Goal: Task Accomplishment & Management: Use online tool/utility

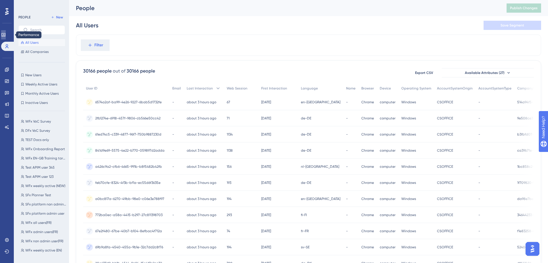
click at [6, 34] on icon at bounding box center [3, 34] width 5 height 5
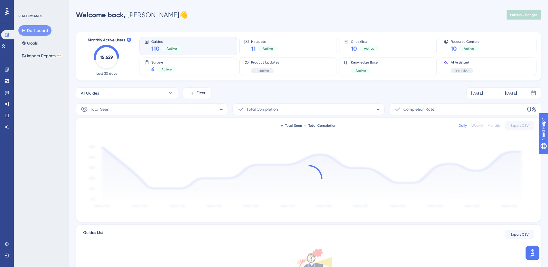
click at [6, 8] on icon at bounding box center [6, 11] width 3 height 7
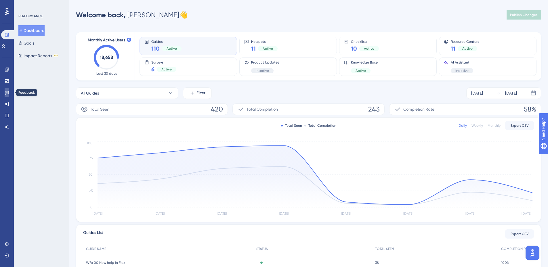
click at [7, 95] on icon at bounding box center [7, 92] width 5 height 5
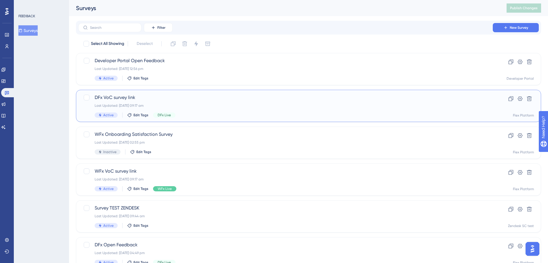
click at [190, 102] on div "DFx VoC survey link Last Updated: [DATE] 09:17 am Active Edit Tags DFx Live" at bounding box center [286, 106] width 382 height 24
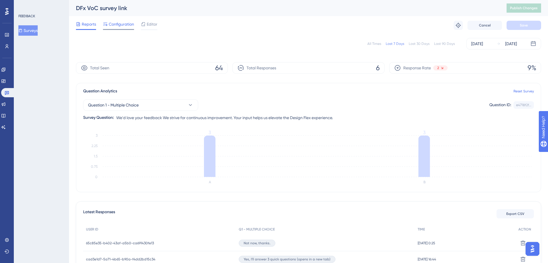
click at [120, 25] on span "Configuration" at bounding box center [121, 24] width 25 height 7
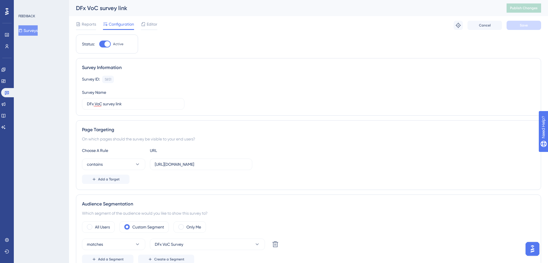
click at [31, 30] on button "Surveys" at bounding box center [27, 30] width 19 height 10
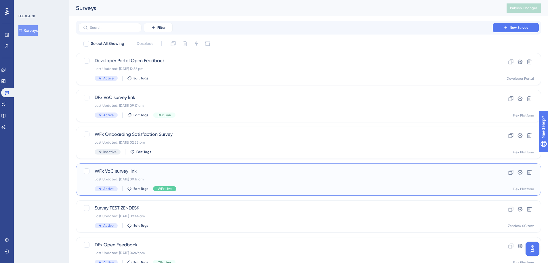
click at [146, 171] on span "WFx VoC survey link" at bounding box center [286, 171] width 382 height 7
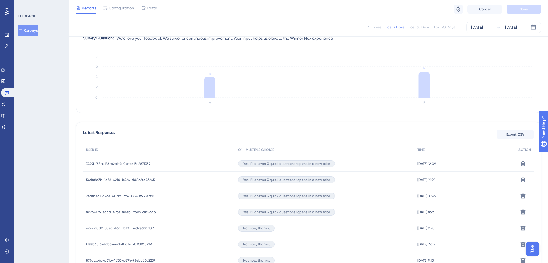
scroll to position [96, 0]
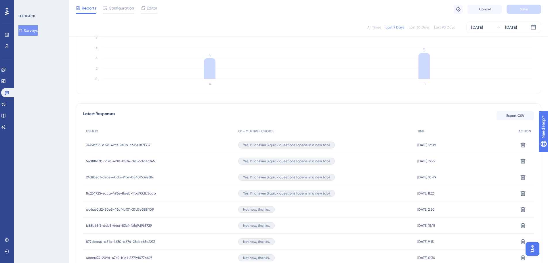
click at [115, 145] on span "7449bf83-d128-42cf-9e0b-c613e2871357" at bounding box center [118, 145] width 64 height 5
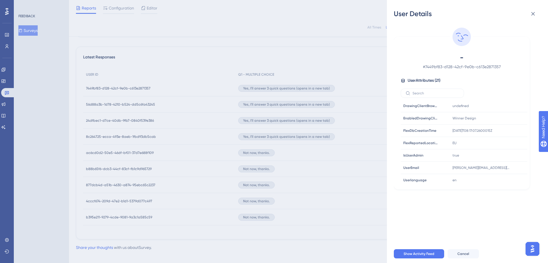
scroll to position [156, 0]
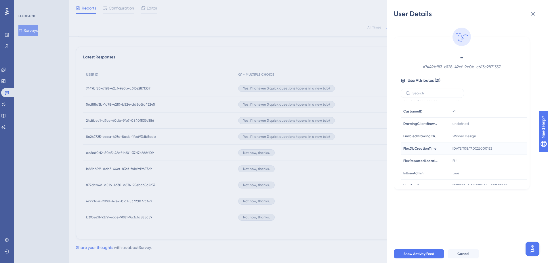
drag, startPoint x: 527, startPoint y: 162, endPoint x: 524, endPoint y: 145, distance: 16.8
click at [524, 145] on div "- # 7449bf83-d128-42cf-9e0b-c613e2871357 User Attributes ( 21 ) Email Email - S…" at bounding box center [462, 113] width 136 height 152
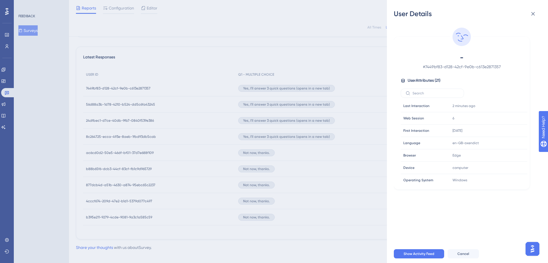
scroll to position [0, 0]
click at [531, 13] on icon at bounding box center [532, 13] width 7 height 7
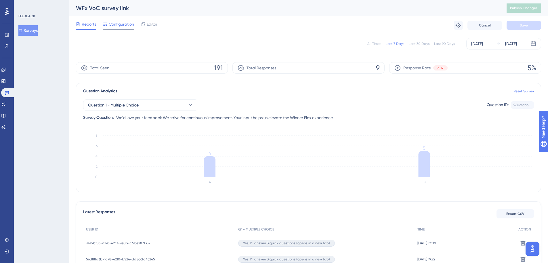
click at [118, 26] on span "Configuration" at bounding box center [121, 24] width 25 height 7
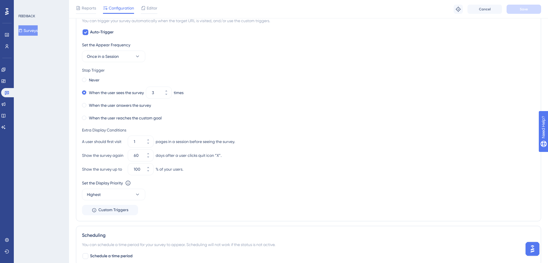
scroll to position [288, 0]
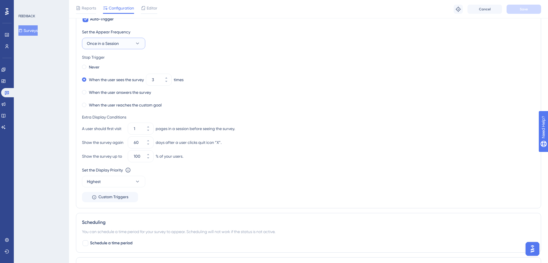
click at [138, 42] on icon at bounding box center [138, 44] width 6 height 6
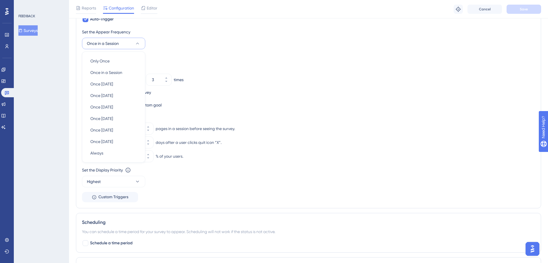
scroll to position [263, 0]
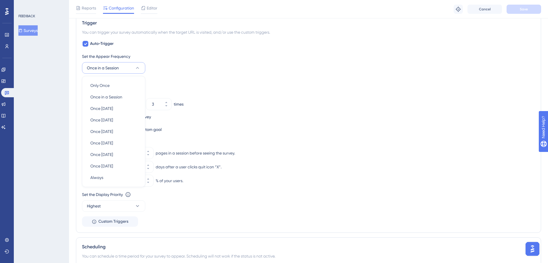
click at [208, 73] on div "Set the Appear Frequency Once in a Session Only Once Only Once Once in a Sessio…" at bounding box center [308, 63] width 453 height 21
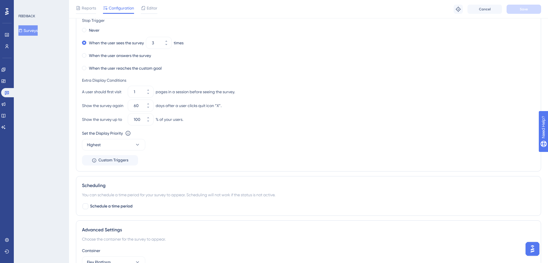
scroll to position [359, 0]
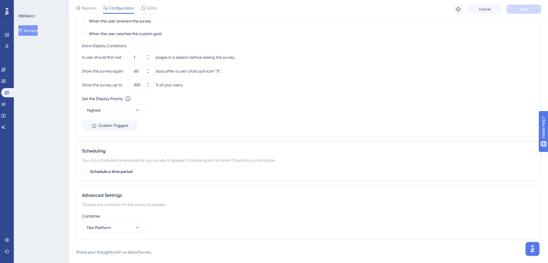
click at [33, 32] on button "Surveys" at bounding box center [27, 30] width 19 height 10
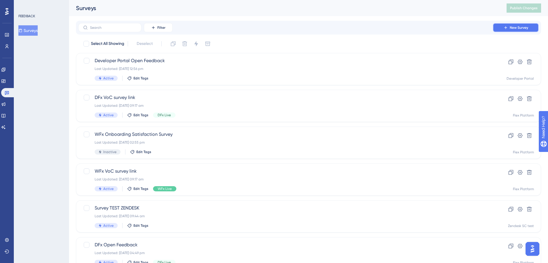
click at [520, 28] on span "New Survey" at bounding box center [519, 27] width 18 height 5
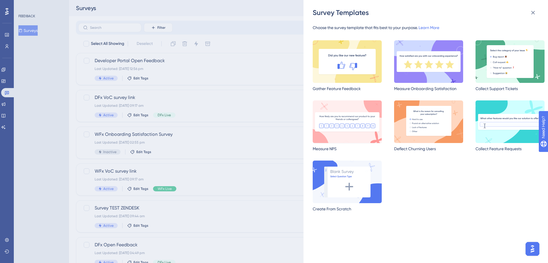
click at [332, 138] on img at bounding box center [347, 121] width 69 height 43
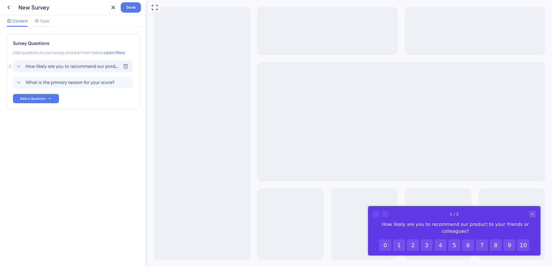
click at [18, 66] on icon at bounding box center [18, 66] width 7 height 7
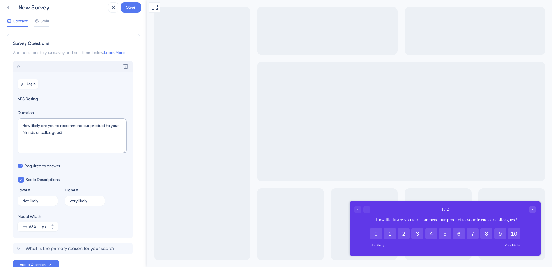
scroll to position [34, 0]
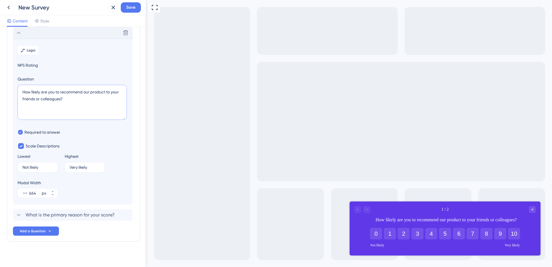
click at [68, 101] on textarea "How likely are you to recommend our product to your friends or colleagues?" at bounding box center [72, 102] width 109 height 35
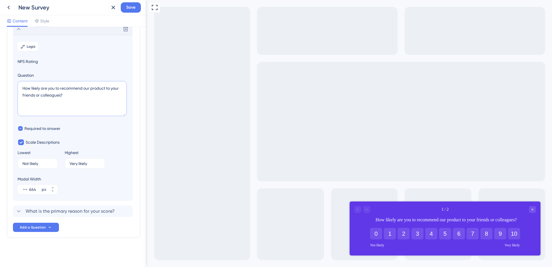
scroll to position [38, 0]
click at [80, 207] on div "What is the primary reason for your score? [GEOGRAPHIC_DATA]" at bounding box center [73, 211] width 120 height 12
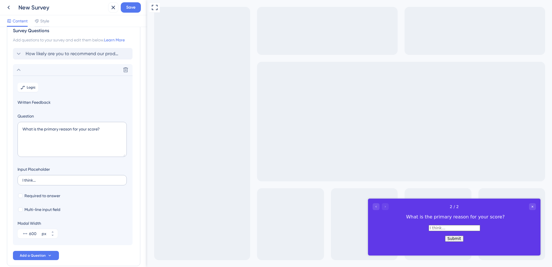
scroll to position [0, 0]
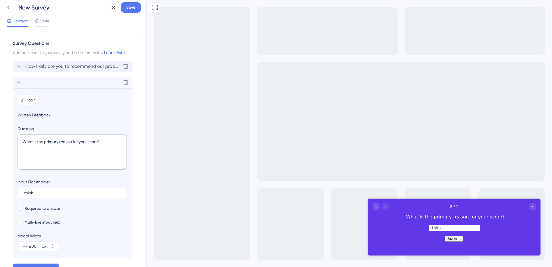
click at [62, 65] on span "How likely are you to recommend our product to your friends or colleagues?" at bounding box center [73, 66] width 95 height 7
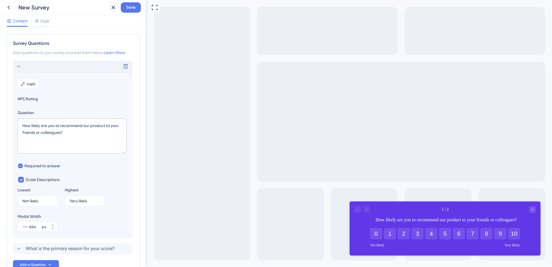
scroll to position [34, 0]
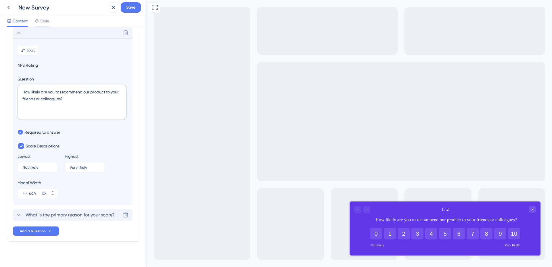
click at [87, 216] on span "What is the primary reason for your score?" at bounding box center [70, 215] width 89 height 7
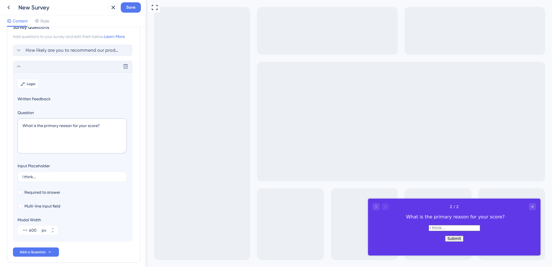
scroll to position [0, 0]
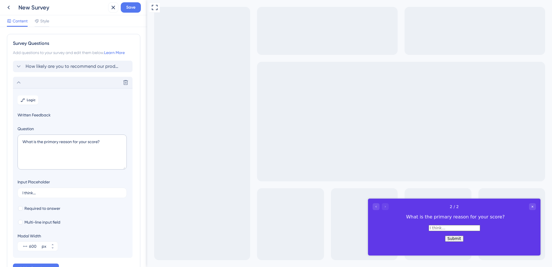
click at [42, 68] on span "How likely are you to recommend our product to your friends or colleagues?" at bounding box center [73, 66] width 95 height 7
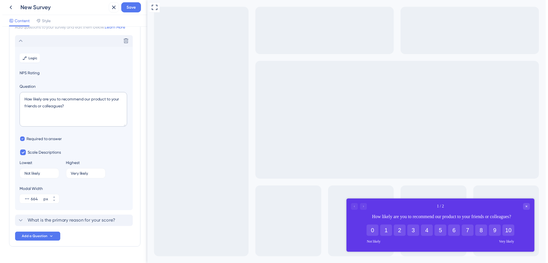
scroll to position [34, 0]
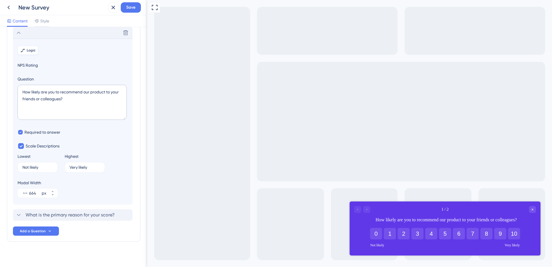
click at [29, 50] on span "Logic" at bounding box center [31, 50] width 9 height 5
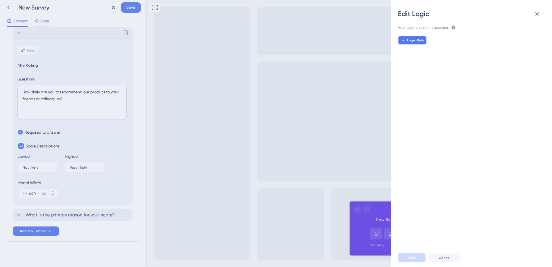
click at [413, 40] on span "Logic Rule" at bounding box center [415, 40] width 17 height 5
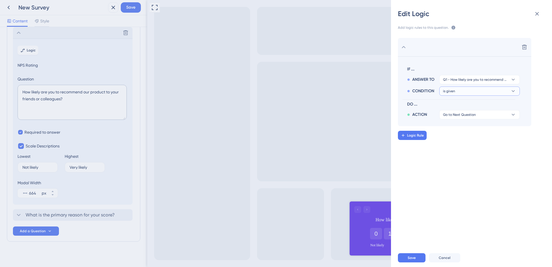
click at [514, 90] on icon at bounding box center [513, 91] width 6 height 6
click at [538, 99] on div "Delete IF ... ANSWER TO Q1 - How likely are you to recommend our product to you…" at bounding box center [478, 82] width 161 height 88
click at [499, 114] on button "Go to Next Question" at bounding box center [479, 114] width 81 height 9
click at [8, 7] on div "Edit Logic Add logic rules to this question. The rules will apply after this qu…" at bounding box center [276, 133] width 552 height 267
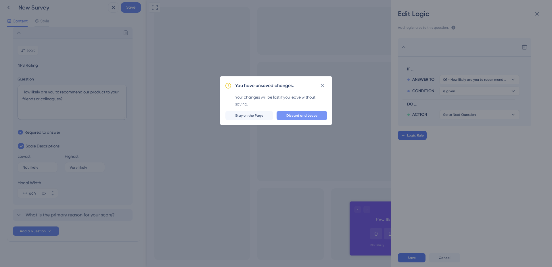
click at [306, 114] on span "Discard and Leave" at bounding box center [301, 115] width 31 height 5
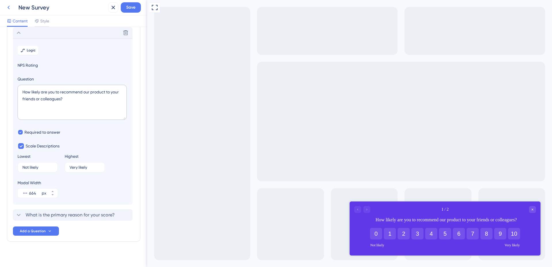
click at [10, 7] on icon at bounding box center [8, 7] width 7 height 7
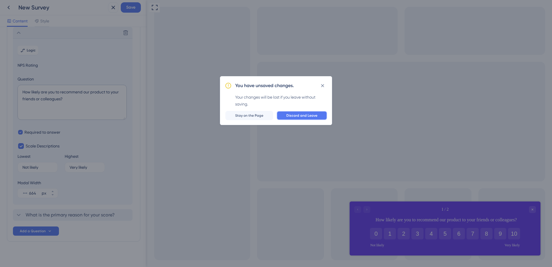
click at [307, 116] on span "Discard and Leave" at bounding box center [301, 115] width 31 height 5
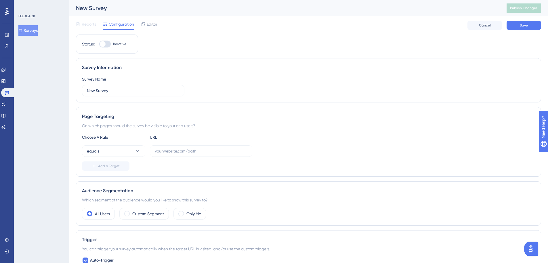
click at [37, 30] on button "Surveys" at bounding box center [27, 30] width 19 height 10
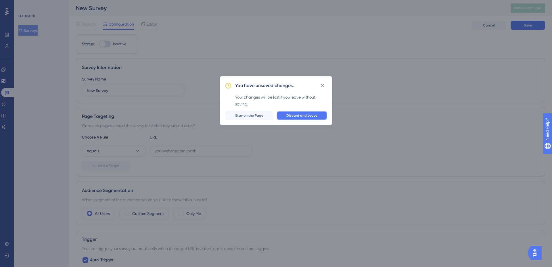
click at [315, 116] on span "Discard and Leave" at bounding box center [301, 115] width 31 height 5
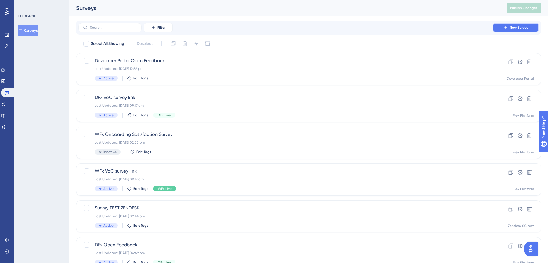
click at [523, 26] on span "New Survey" at bounding box center [519, 27] width 18 height 5
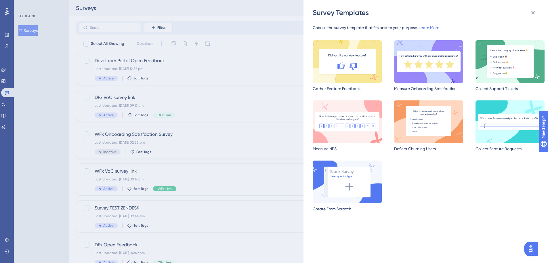
click at [437, 58] on img at bounding box center [428, 61] width 69 height 43
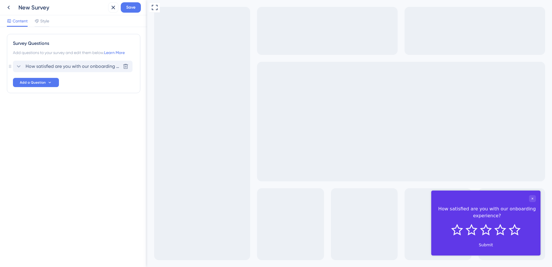
click at [18, 66] on icon at bounding box center [18, 66] width 7 height 7
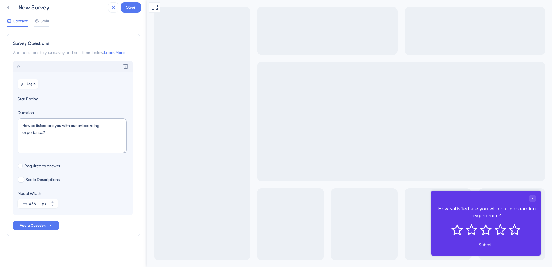
click at [113, 6] on icon at bounding box center [113, 7] width 7 height 7
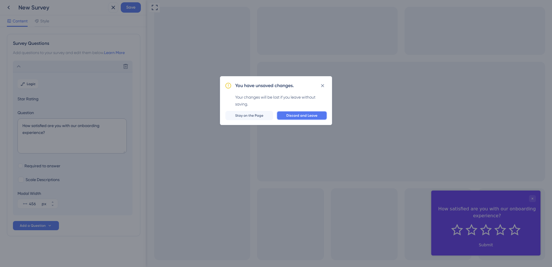
click at [311, 115] on span "Discard and Leave" at bounding box center [301, 115] width 31 height 5
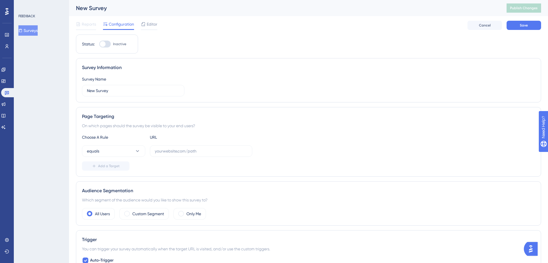
click at [34, 31] on button "Surveys" at bounding box center [27, 30] width 19 height 10
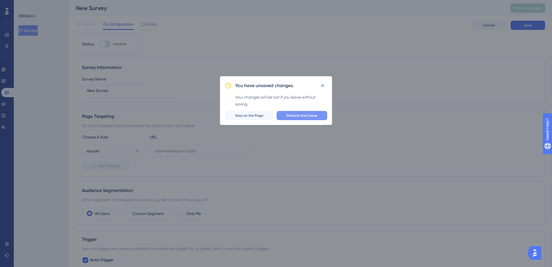
click at [307, 118] on button "Discard and Leave" at bounding box center [302, 115] width 51 height 9
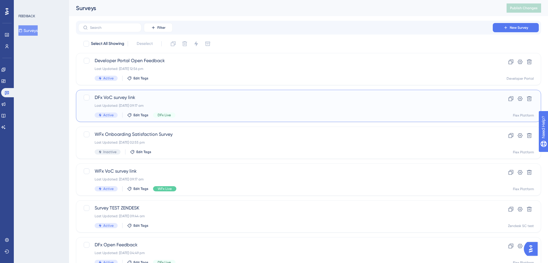
click at [223, 108] on div "DFx VoC survey link Last Updated: [DATE] 09:17 am Active Edit Tags DFx Live" at bounding box center [286, 106] width 382 height 24
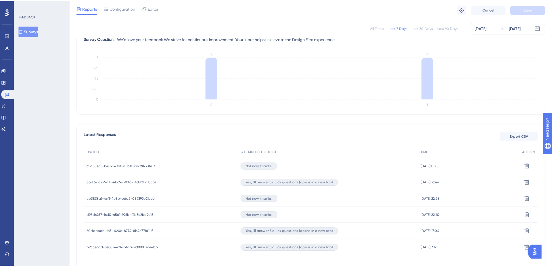
scroll to position [96, 0]
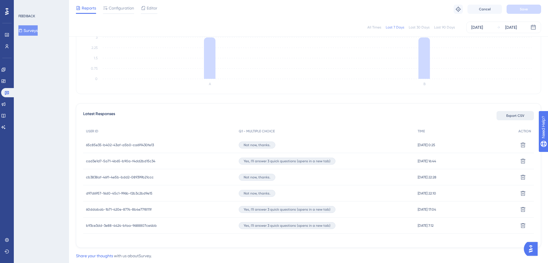
click at [515, 116] on span "Export CSV" at bounding box center [515, 115] width 18 height 5
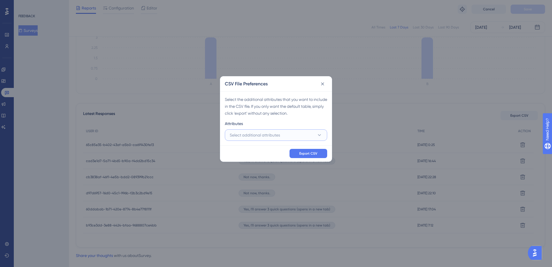
click at [321, 136] on icon at bounding box center [320, 135] width 6 height 6
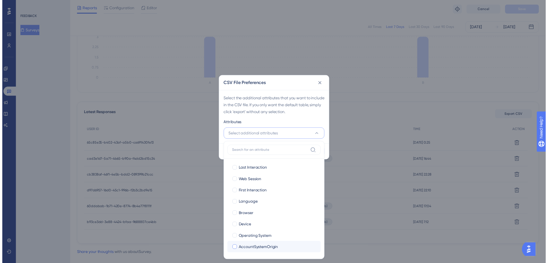
scroll to position [0, 0]
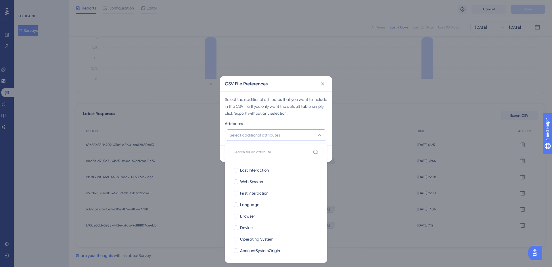
click at [401, 108] on div "CSV File Preferences Select the additional attributes that you want to include …" at bounding box center [276, 133] width 552 height 267
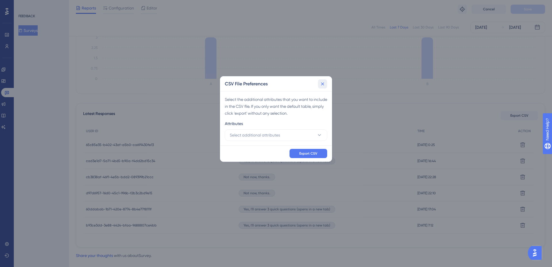
click at [321, 86] on icon at bounding box center [323, 84] width 6 height 6
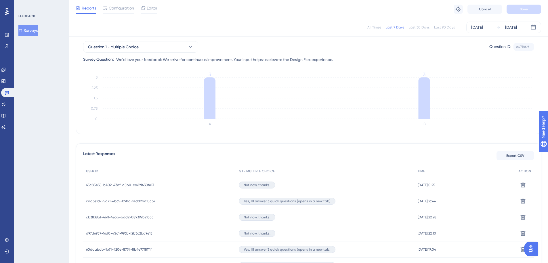
scroll to position [48, 0]
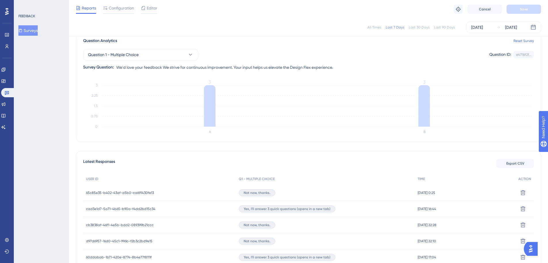
click at [441, 28] on div "Last 90 Days" at bounding box center [444, 27] width 21 height 5
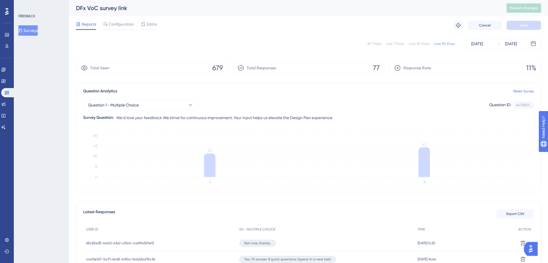
click at [533, 250] on img "Open AI Assistant Launcher" at bounding box center [530, 249] width 10 height 10
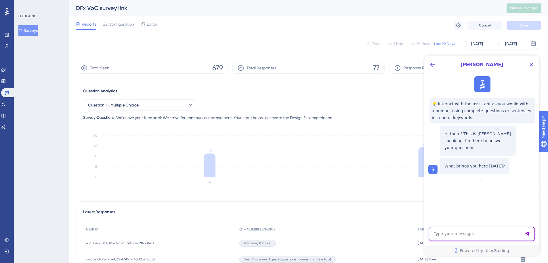
click at [468, 237] on textarea "AI Assistant Text Input" at bounding box center [482, 234] width 106 height 14
type textarea "Information about integrations"
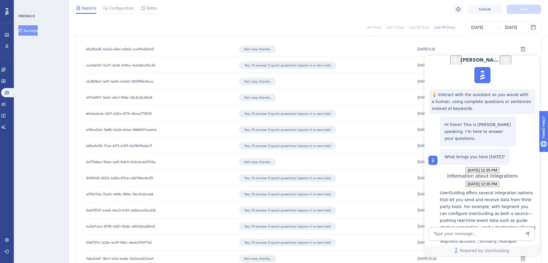
scroll to position [192, 0]
click at [451, 234] on textarea "AI Assistant Text Input" at bounding box center [482, 234] width 106 height 14
type textarea "what about salesforce integration?"
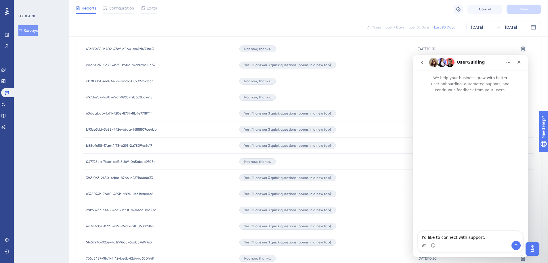
scroll to position [0, 0]
click at [486, 237] on textarea "I'd like to connect with support." at bounding box center [470, 236] width 105 height 10
drag, startPoint x: 489, startPoint y: 239, endPoint x: 798, endPoint y: 291, distance: 312.7
click at [413, 238] on html "UserGuiding We help your business grow with better user onboarding, automated s…" at bounding box center [470, 156] width 115 height 202
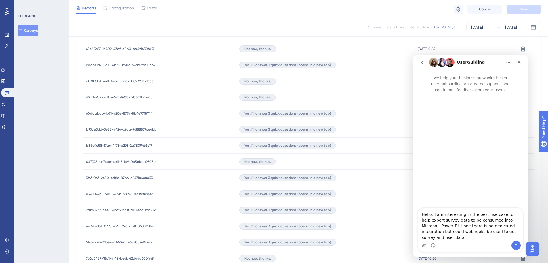
type textarea "Hello, I am interesting in the best use case to help export survey data to be c…"
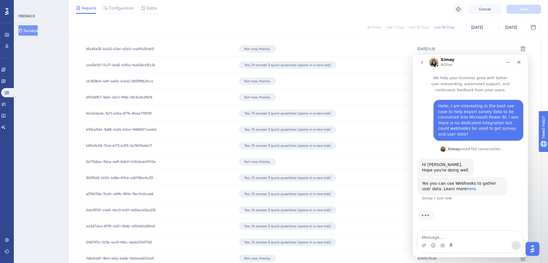
click at [466, 186] on link "here" at bounding box center [470, 188] width 9 height 5
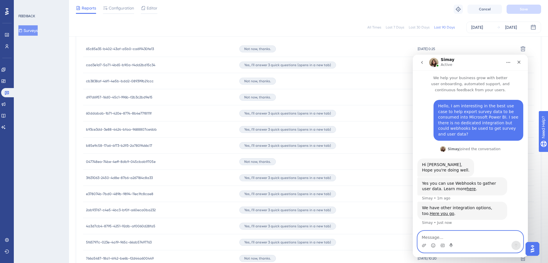
click at [446, 235] on textarea "Message…" at bounding box center [470, 236] width 105 height 10
click at [454, 211] on link "Here you go" at bounding box center [442, 213] width 24 height 5
drag, startPoint x: 449, startPoint y: 234, endPoint x: 445, endPoint y: 230, distance: 4.9
click at [448, 234] on textarea "Message…" at bounding box center [470, 236] width 105 height 10
type textarea "Thank you I will discuss webhooks with our development team."
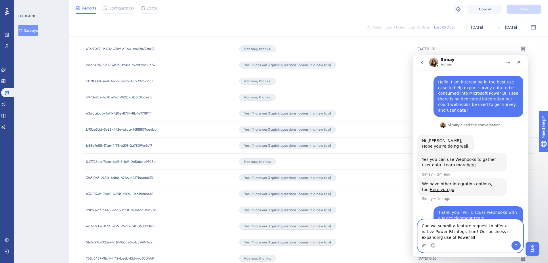
scroll to position [30, 0]
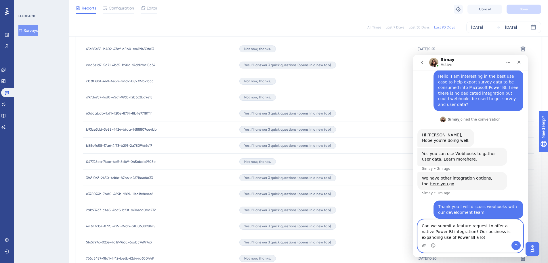
type textarea "Can we submit a feature request to offer a native Power BI integration? Our bus…"
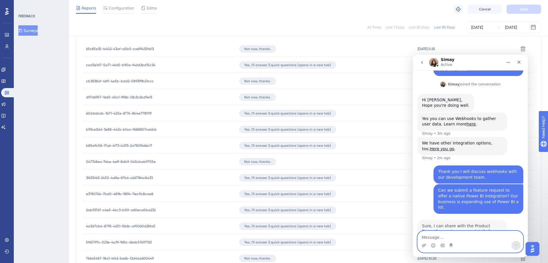
scroll to position [71, 0]
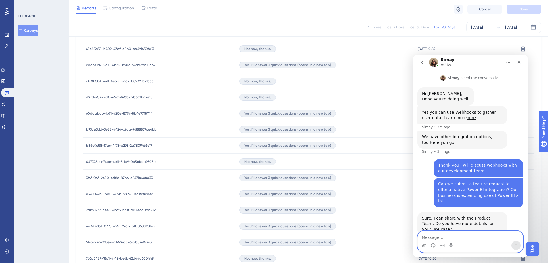
click at [441, 236] on textarea "Message…" at bounding box center [470, 236] width 105 height 10
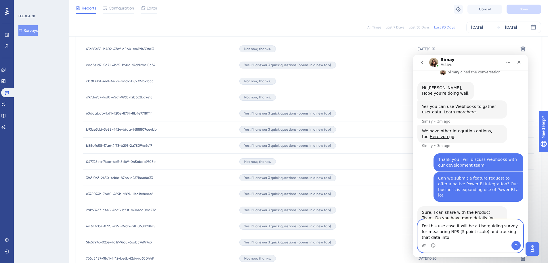
scroll to position [83, 0]
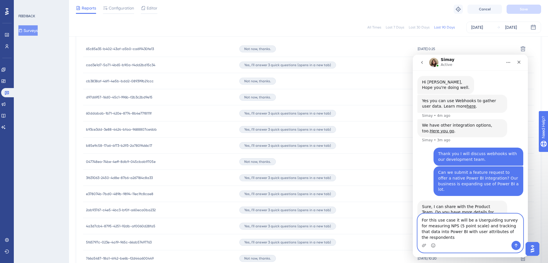
type textarea "For this use case it will be a Userguiding survey for measuring NPS (5 point sc…"
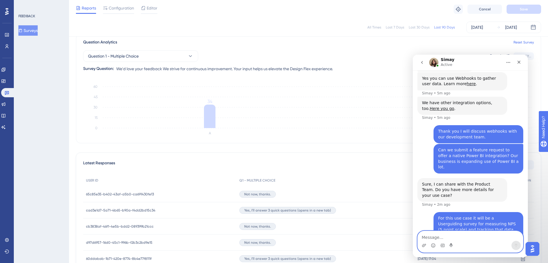
scroll to position [0, 0]
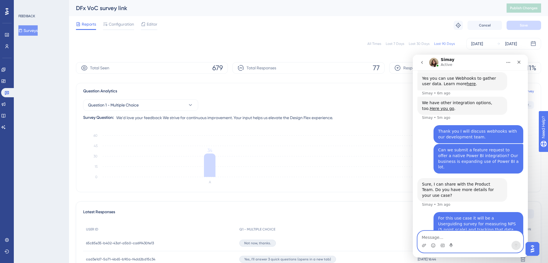
click at [469, 238] on textarea "Message…" at bounding box center [470, 236] width 105 height 10
click at [471, 240] on textarea "Message…" at bounding box center [470, 236] width 105 height 10
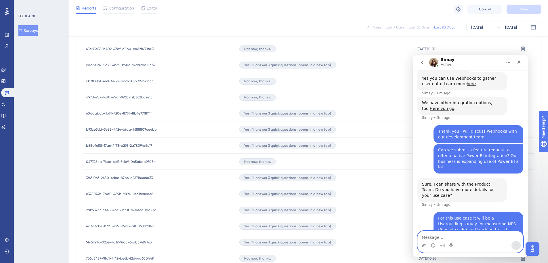
click at [476, 239] on textarea "Message…" at bounding box center [470, 236] width 105 height 10
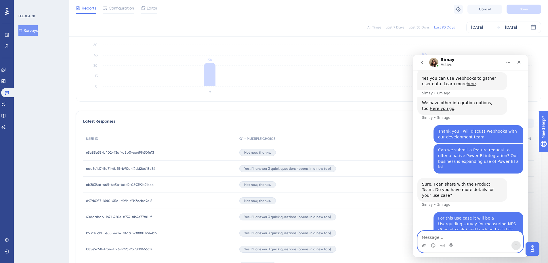
scroll to position [0, 0]
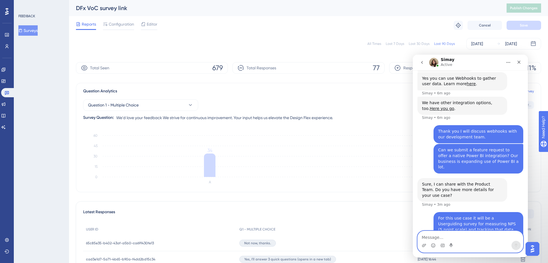
click at [444, 235] on textarea "Message…" at bounding box center [470, 236] width 105 height 10
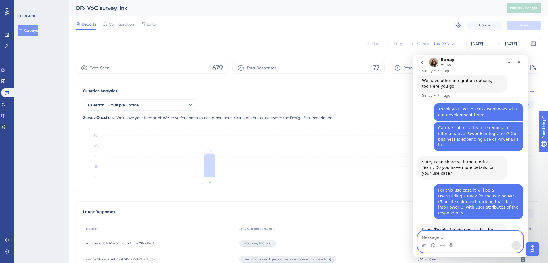
scroll to position [139, 0]
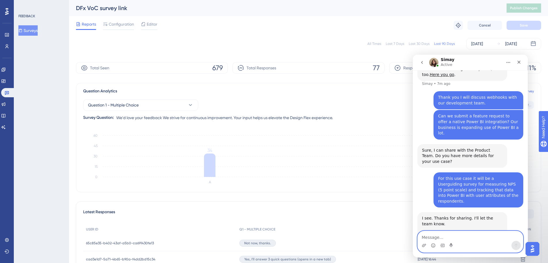
click at [470, 237] on textarea "Message…" at bounding box center [470, 236] width 105 height 10
type textarea "No that's it for now thank you"
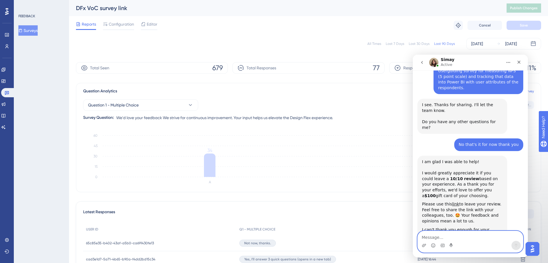
scroll to position [252, 0]
click at [86, 27] on span "Reports" at bounding box center [89, 24] width 14 height 7
click at [38, 32] on button "Surveys" at bounding box center [27, 30] width 19 height 10
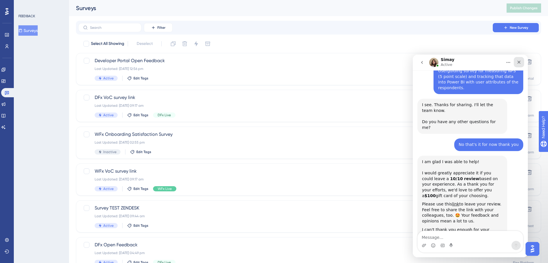
click at [520, 61] on icon "Close" at bounding box center [518, 62] width 3 height 3
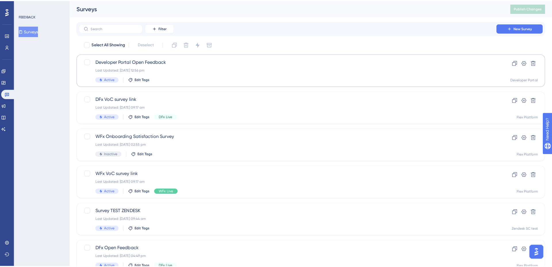
scroll to position [241, 0]
click at [519, 26] on span "New Survey" at bounding box center [519, 27] width 18 height 5
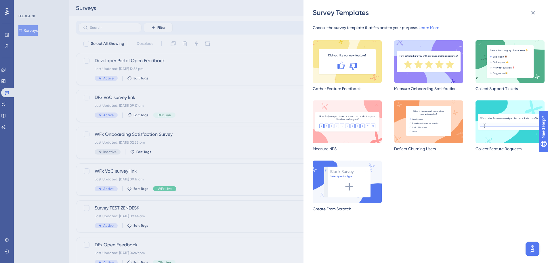
click at [428, 66] on img at bounding box center [428, 61] width 69 height 43
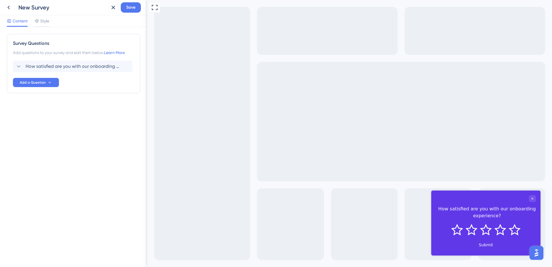
click at [37, 7] on div "New Survey" at bounding box center [61, 7] width 87 height 8
click at [41, 6] on div "New Survey" at bounding box center [61, 7] width 87 height 8
click at [42, 7] on div "New Survey" at bounding box center [61, 7] width 87 height 8
drag, startPoint x: 42, startPoint y: 7, endPoint x: 64, endPoint y: 72, distance: 68.7
click at [67, 66] on span "How satisfied are you with our onboarding experience?" at bounding box center [73, 66] width 95 height 7
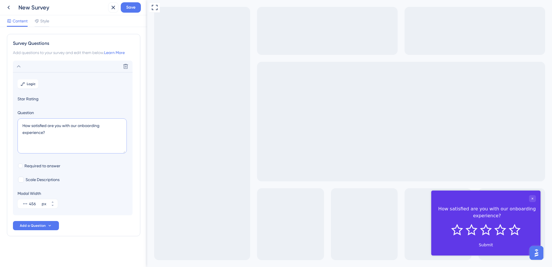
drag, startPoint x: 50, startPoint y: 133, endPoint x: 52, endPoint y: 127, distance: 5.6
click at [52, 127] on textarea "How satisfied are you with our onboarding experience?" at bounding box center [72, 135] width 109 height 35
click at [11, 7] on icon at bounding box center [8, 7] width 7 height 7
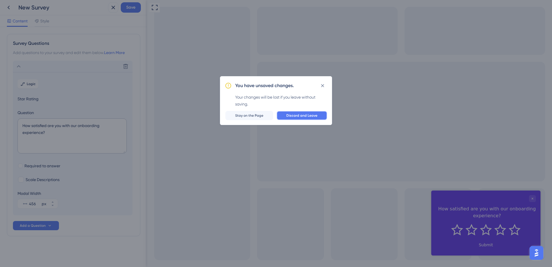
click at [317, 116] on button "Discard and Leave" at bounding box center [302, 115] width 51 height 9
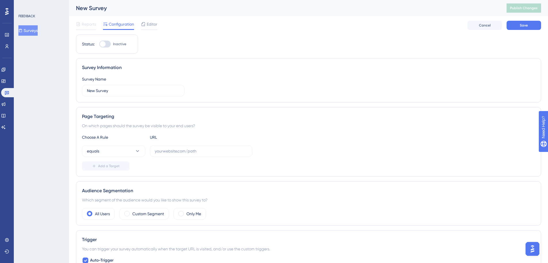
click at [101, 6] on div "New Survey" at bounding box center [284, 8] width 416 height 8
drag, startPoint x: 110, startPoint y: 90, endPoint x: 55, endPoint y: 86, distance: 55.3
click at [69, 86] on div "Performance Users Engagement Widgets Feedback Product Updates Knowledge Base AI…" at bounding box center [308, 258] width 479 height 517
type input "SFx CSAT survey"
click at [174, 152] on input "text" at bounding box center [201, 151] width 93 height 6
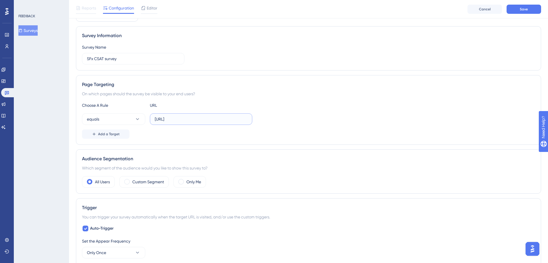
scroll to position [48, 0]
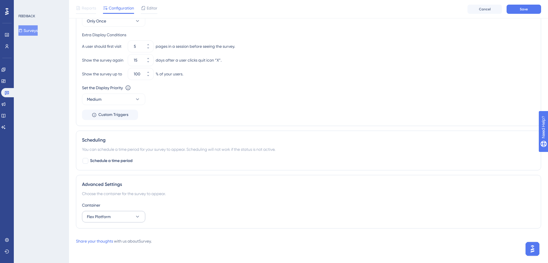
type input "[URL]"
click at [126, 217] on button "Flex Platform" at bounding box center [113, 217] width 63 height 12
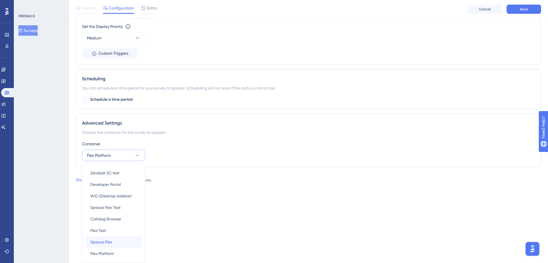
click at [109, 242] on span "Spaces Flex" at bounding box center [101, 241] width 22 height 7
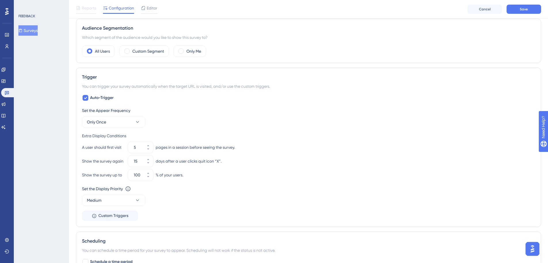
scroll to position [122, 0]
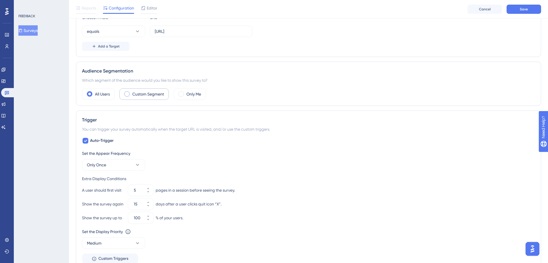
click at [152, 96] on label "Custom Segment" at bounding box center [148, 94] width 32 height 7
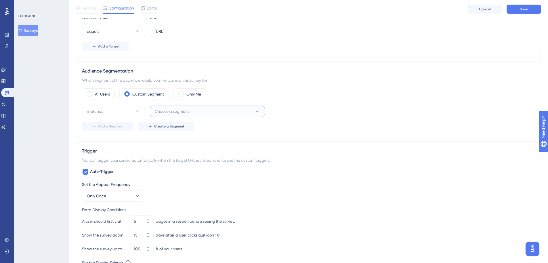
click at [208, 108] on button "Choose a segment" at bounding box center [207, 112] width 115 height 12
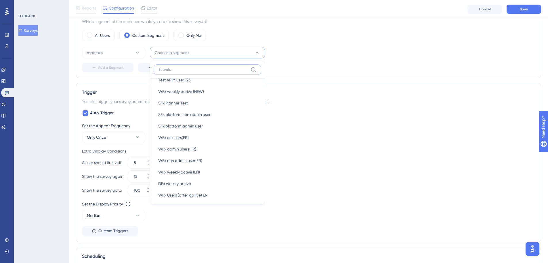
scroll to position [124, 0]
click at [190, 102] on div "SFx Planner Test SFx Planner Test" at bounding box center [207, 102] width 98 height 12
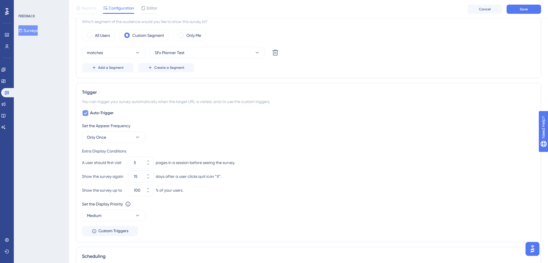
click at [86, 113] on icon at bounding box center [85, 113] width 3 height 5
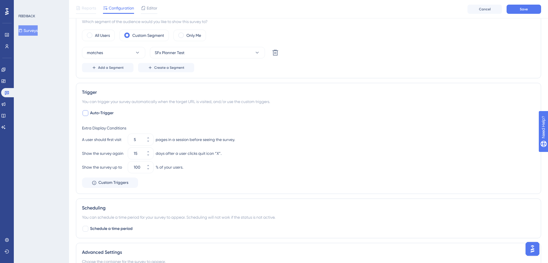
click at [82, 112] on div at bounding box center [85, 113] width 7 height 7
checkbox input "true"
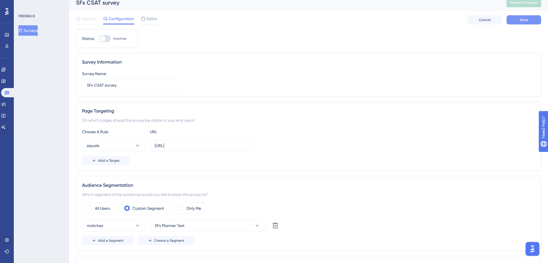
scroll to position [0, 0]
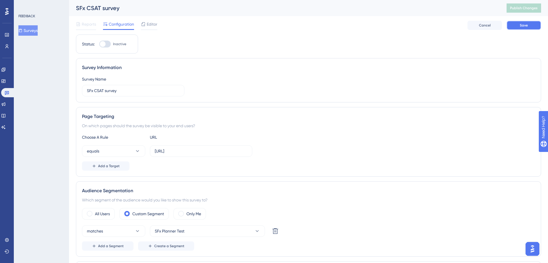
click at [524, 23] on span "Save" at bounding box center [524, 25] width 8 height 5
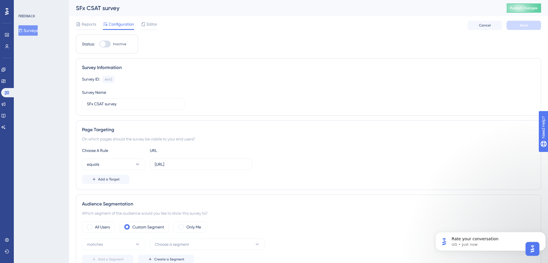
scroll to position [287, 0]
click at [477, 243] on p "UG • 17m ago" at bounding box center [494, 244] width 87 height 5
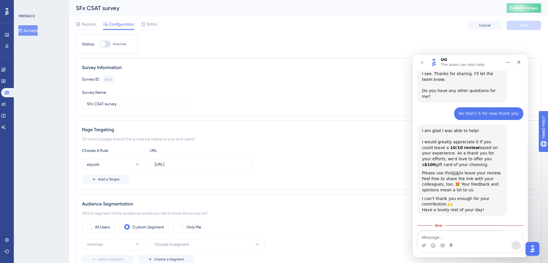
scroll to position [296, 0]
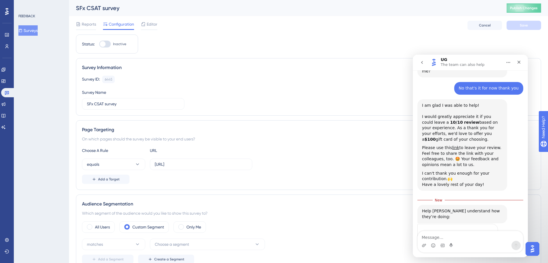
click at [486, 240] on span "Amazing" at bounding box center [484, 245] width 10 height 10
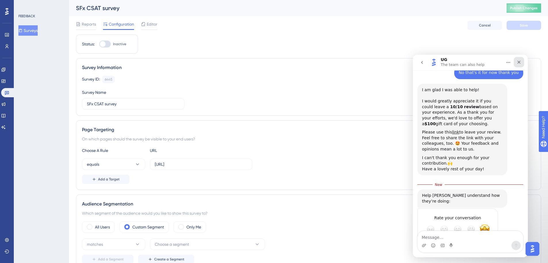
drag, startPoint x: 933, startPoint y: 117, endPoint x: 521, endPoint y: 62, distance: 415.4
click at [521, 62] on div "Close" at bounding box center [519, 62] width 10 height 10
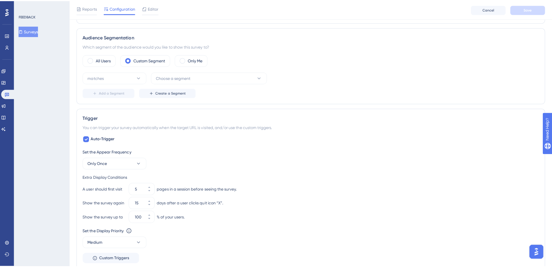
scroll to position [0, 0]
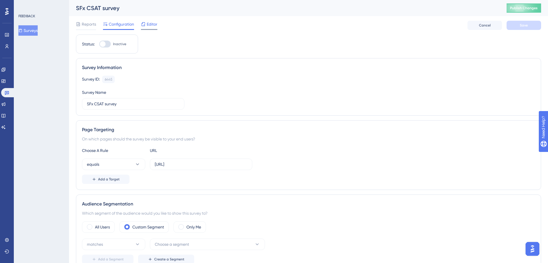
click at [149, 24] on span "Editor" at bounding box center [152, 24] width 11 height 7
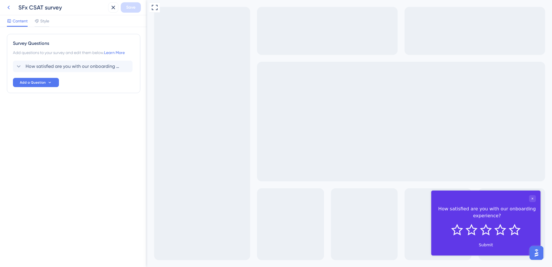
click at [10, 7] on icon at bounding box center [8, 7] width 7 height 7
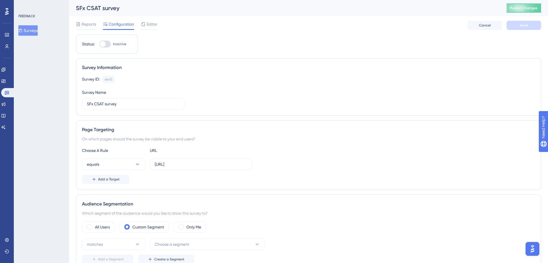
click at [33, 32] on button "Surveys" at bounding box center [27, 30] width 19 height 10
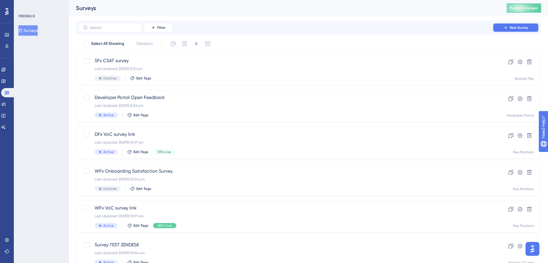
click at [528, 26] on button "New Survey" at bounding box center [516, 27] width 46 height 9
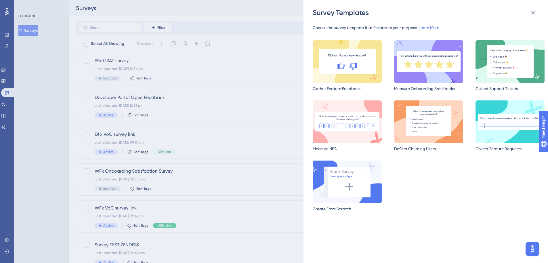
click at [119, 58] on div "Survey Templates Choose the survey template that fits best to your purpose. Lea…" at bounding box center [274, 131] width 548 height 263
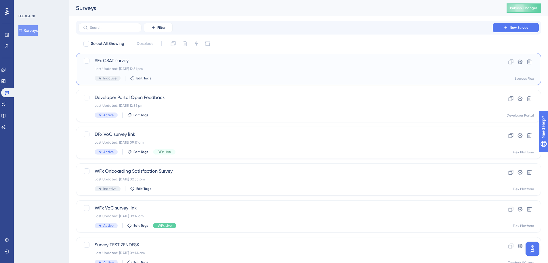
click at [120, 61] on span "SFx CSAT survey" at bounding box center [286, 60] width 382 height 7
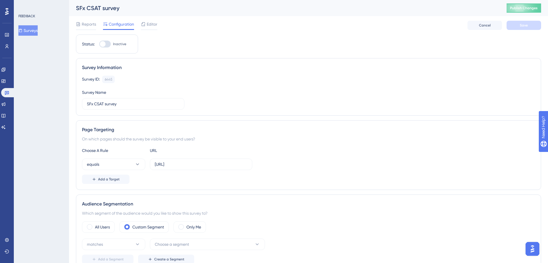
click at [152, 24] on span "Editor" at bounding box center [152, 24] width 11 height 7
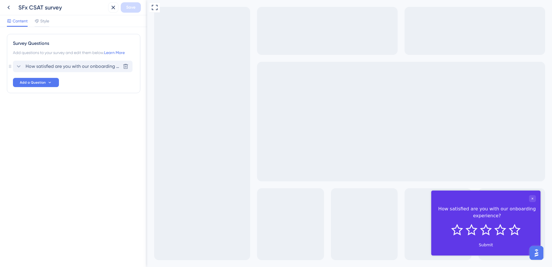
click at [82, 68] on span "How satisfied are you with our onboarding experience?" at bounding box center [73, 66] width 95 height 7
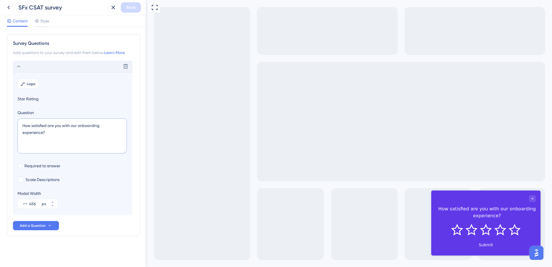
drag, startPoint x: 31, startPoint y: 125, endPoint x: 120, endPoint y: 169, distance: 99.2
click at [119, 169] on section "Logic Star Rating Question How satisfied are you with our onboarding experience…" at bounding box center [73, 143] width 120 height 143
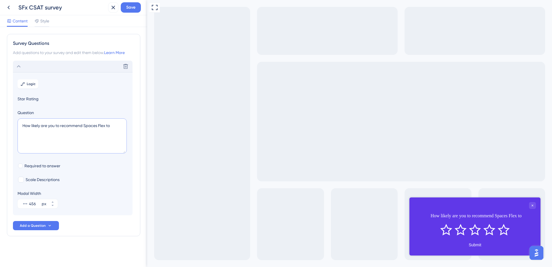
drag, startPoint x: 117, startPoint y: 127, endPoint x: 32, endPoint y: 128, distance: 84.8
click at [32, 128] on textarea "How likely are you to recommend Spaces Flex to" at bounding box center [72, 135] width 109 height 35
click at [65, 127] on textarea "How satisfied are you in using our planner?" at bounding box center [72, 135] width 109 height 35
click at [77, 131] on textarea "How satisfied are you with using our planner?" at bounding box center [72, 135] width 109 height 35
drag, startPoint x: 71, startPoint y: 126, endPoint x: 82, endPoint y: 125, distance: 10.8
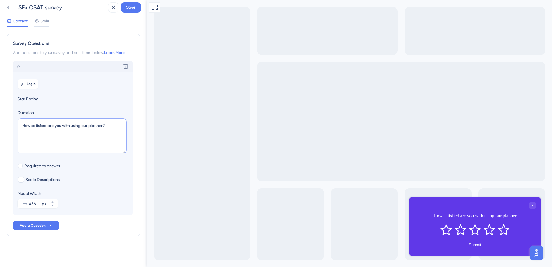
click at [82, 125] on textarea "How satisfied are you with using our planner?" at bounding box center [72, 135] width 109 height 35
type textarea "How satisfied are you with our planner?"
click at [33, 164] on span "Required to answer" at bounding box center [42, 165] width 36 height 7
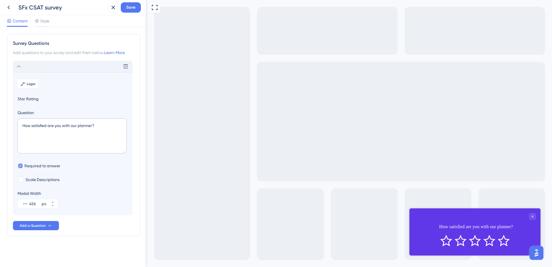
click at [52, 166] on span "Required to answer" at bounding box center [42, 165] width 36 height 7
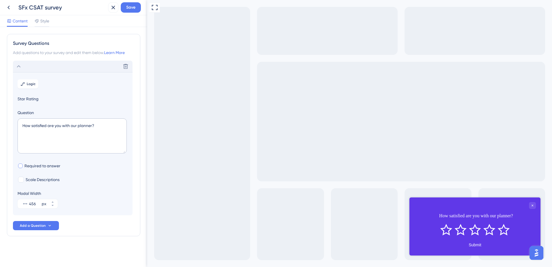
click at [53, 166] on span "Required to answer" at bounding box center [42, 165] width 36 height 7
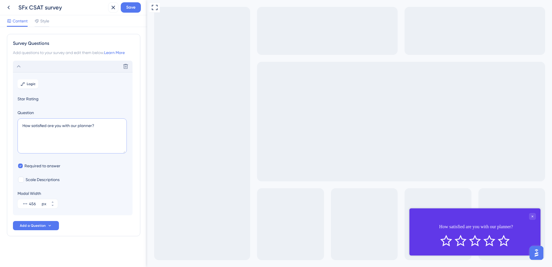
click at [105, 128] on textarea "How satisfied are you with our planner?" at bounding box center [72, 135] width 109 height 35
click at [32, 165] on span "Required to answer" at bounding box center [42, 165] width 36 height 7
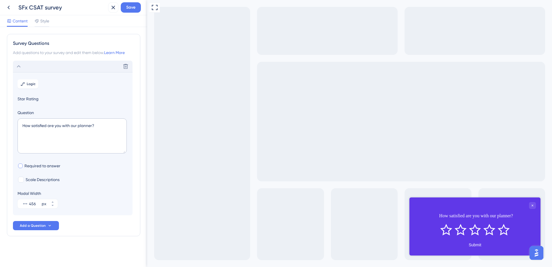
click at [52, 166] on span "Required to answer" at bounding box center [42, 165] width 36 height 7
checkbox input "true"
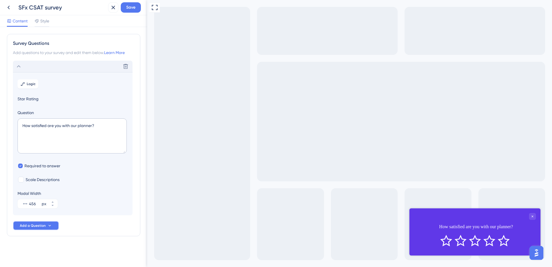
click at [43, 226] on span "Add a Question" at bounding box center [33, 225] width 26 height 5
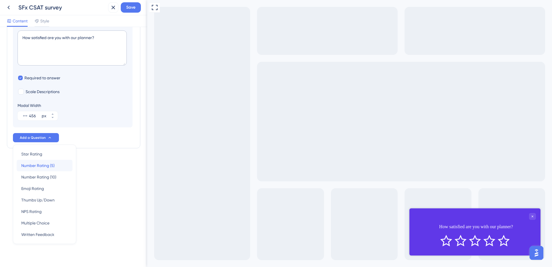
click at [54, 163] on span "Number Rating (5)" at bounding box center [37, 165] width 33 height 7
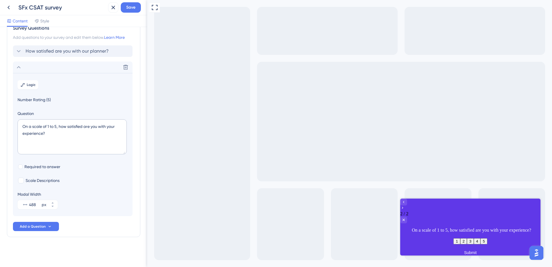
scroll to position [0, 0]
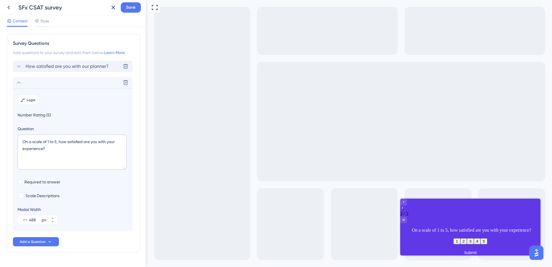
click at [20, 66] on icon at bounding box center [18, 66] width 7 height 7
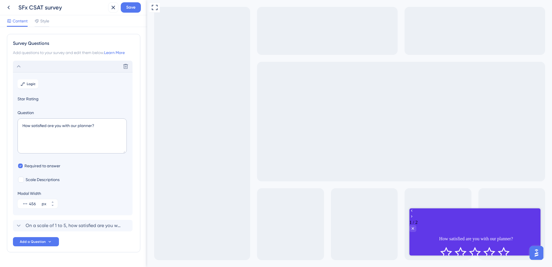
scroll to position [15, 0]
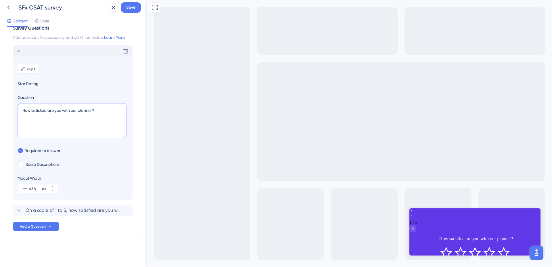
drag, startPoint x: 102, startPoint y: 116, endPoint x: -16, endPoint y: 109, distance: 117.8
click at [0, 0] on html "SFx CSAT survey Save Content Style Survey Questions Add questions to your surve…" at bounding box center [276, 0] width 552 height 0
click at [60, 210] on span "On a scale of 1 to 5, how satisfied are you with your experience?" at bounding box center [73, 210] width 95 height 7
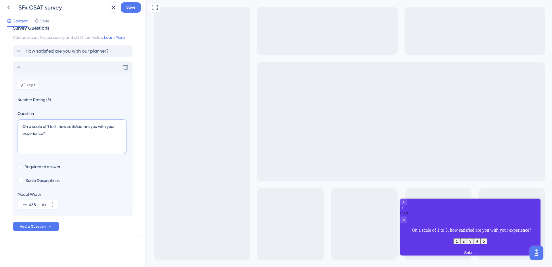
drag, startPoint x: 66, startPoint y: 139, endPoint x: 12, endPoint y: 120, distance: 56.7
click at [9, 119] on div "Survey Questions Add questions to your survey and edit them below. Learn More H…" at bounding box center [73, 128] width 133 height 219
paste textarea "How satisfied are you with our planner"
type textarea "How satisfied are you with our planner?"
click at [39, 183] on span "Scale Descriptions" at bounding box center [43, 180] width 34 height 7
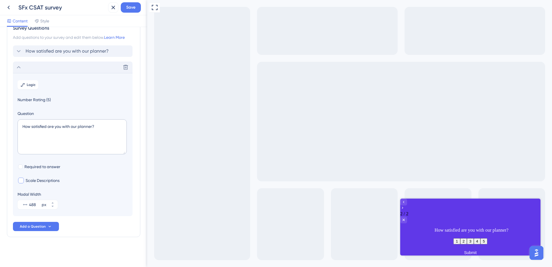
checkbox input "true"
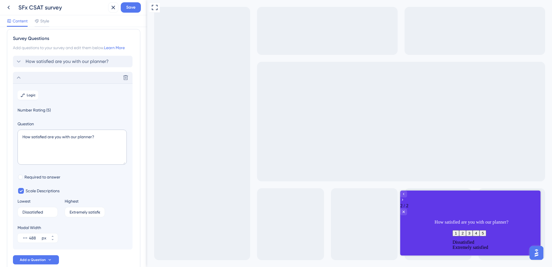
scroll to position [0, 0]
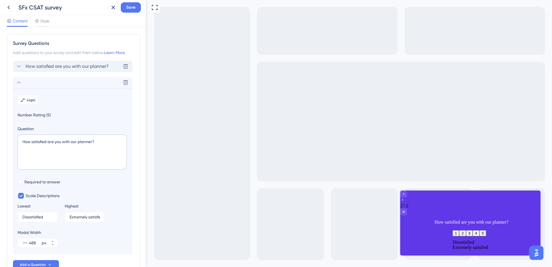
click at [89, 67] on span "How satisfied are you with our planner?" at bounding box center [67, 66] width 83 height 7
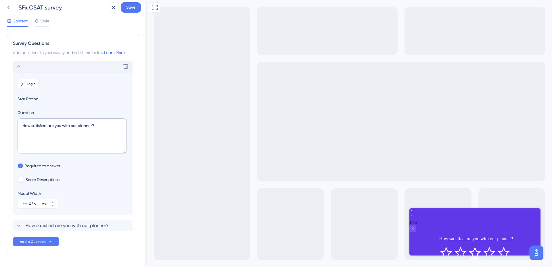
scroll to position [15, 0]
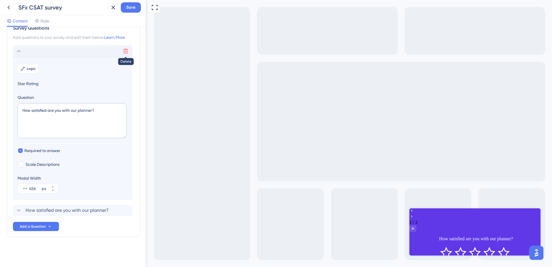
click at [124, 52] on icon at bounding box center [126, 51] width 6 height 6
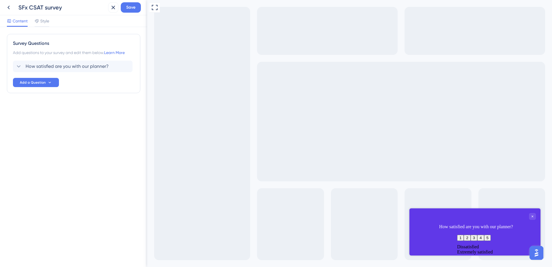
scroll to position [0, 0]
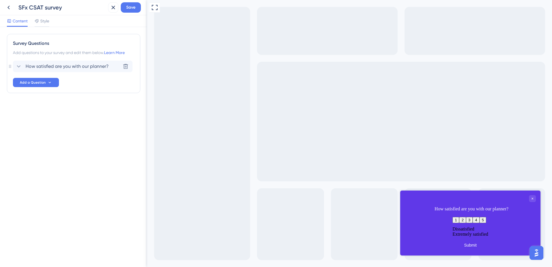
click at [18, 64] on icon at bounding box center [18, 66] width 7 height 7
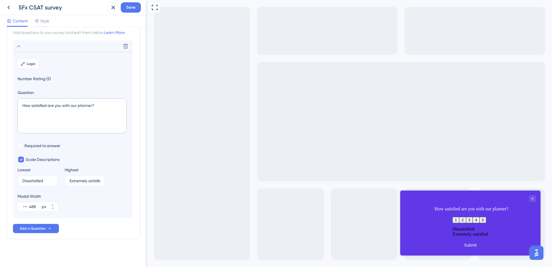
scroll to position [22, 0]
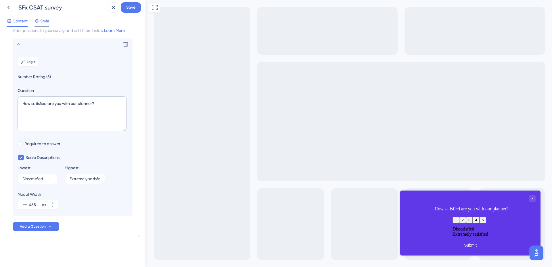
click at [45, 20] on span "Style" at bounding box center [44, 21] width 9 height 7
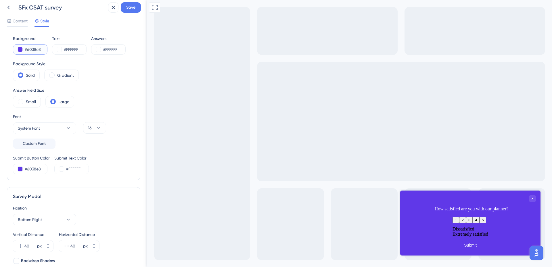
click at [21, 49] on button at bounding box center [20, 49] width 5 height 5
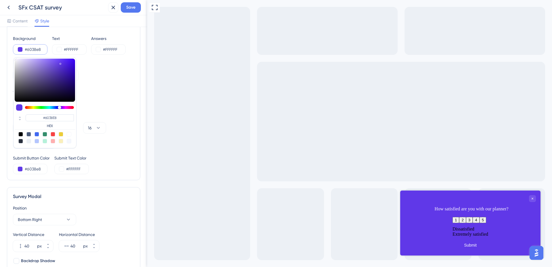
click at [70, 142] on div at bounding box center [69, 141] width 5 height 5
type input "#f4f7fd"
type input "#F4F7FD"
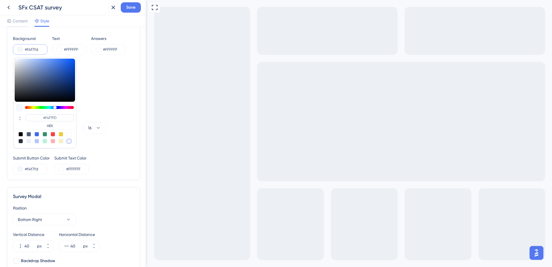
click at [37, 141] on div at bounding box center [37, 141] width 5 height 5
type input "#b4c5fe"
type input "#B4C5FE"
click at [112, 81] on div "Background Style Solid Gradient" at bounding box center [73, 70] width 121 height 21
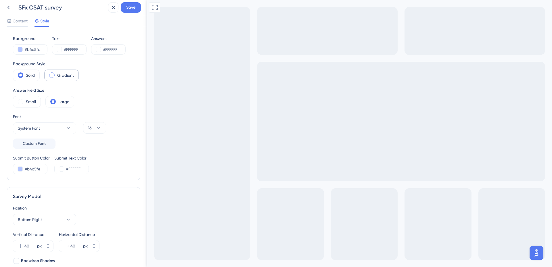
click at [58, 73] on label "Gradient" at bounding box center [65, 75] width 17 height 7
click at [30, 73] on label "Solid" at bounding box center [30, 75] width 9 height 7
click at [20, 24] on div "Content" at bounding box center [17, 22] width 21 height 9
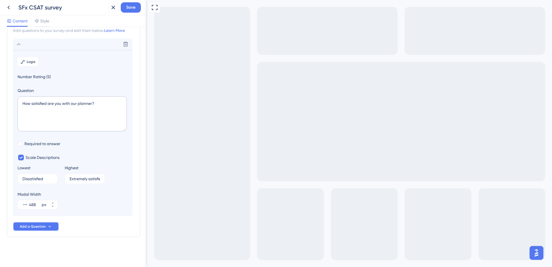
click at [45, 226] on span "Add a Question" at bounding box center [33, 226] width 26 height 5
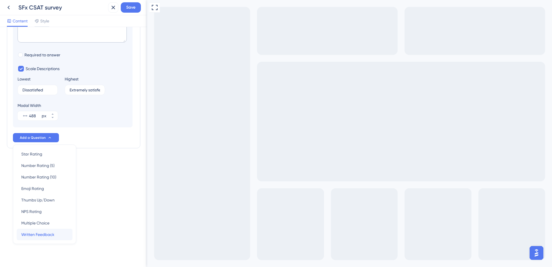
click at [44, 235] on span "Written Feedback" at bounding box center [37, 234] width 33 height 7
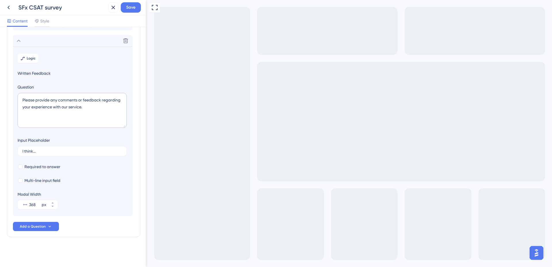
scroll to position [42, 0]
drag, startPoint x: 106, startPoint y: 116, endPoint x: 6, endPoint y: 93, distance: 101.7
click at [6, 93] on div "Survey Questions Add questions to your survey and edit them below. Learn More H…" at bounding box center [73, 147] width 147 height 240
click at [49, 104] on textarea "Please provide any comments or feedback regarding your experience with our serv…" at bounding box center [72, 110] width 109 height 35
click at [31, 102] on textarea "Please provide any comments or feedback regarding your experience with our serv…" at bounding box center [72, 110] width 109 height 35
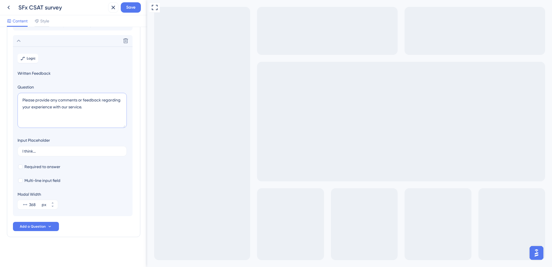
click at [24, 102] on textarea "Please provide any comments or feedback regarding your experience with our serv…" at bounding box center [72, 110] width 109 height 35
click at [23, 101] on textarea "Please provide any comments or feedback regarding your experience with our serv…" at bounding box center [72, 110] width 109 height 35
drag, startPoint x: 41, startPoint y: 107, endPoint x: 125, endPoint y: 110, distance: 84.3
click at [125, 110] on textarea "Thank you. Please provide any comments or feedback regarding your experience wi…" at bounding box center [72, 110] width 109 height 35
click at [61, 106] on textarea "Thank you. Please provide any comments or feedback" at bounding box center [72, 110] width 109 height 35
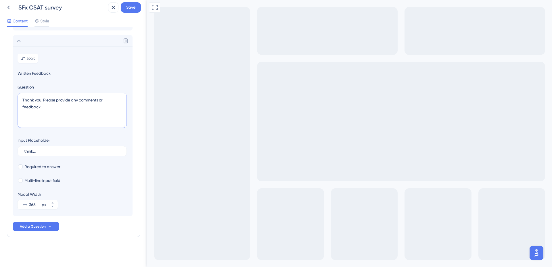
click at [43, 99] on textarea "Thank you. Please provide any comments or feedback." at bounding box center [72, 110] width 109 height 35
type textarea "Thank you. Please provide any comments or feedback."
click at [47, 181] on span "Multi-line input field" at bounding box center [42, 180] width 36 height 7
checkbox input "true"
click at [32, 206] on input "368" at bounding box center [35, 204] width 12 height 7
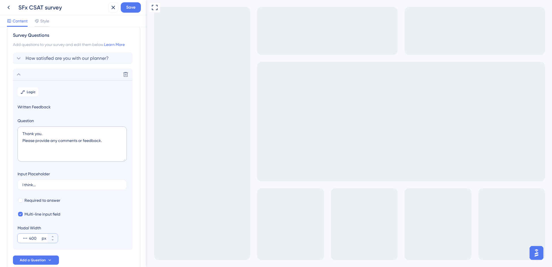
scroll to position [0, 0]
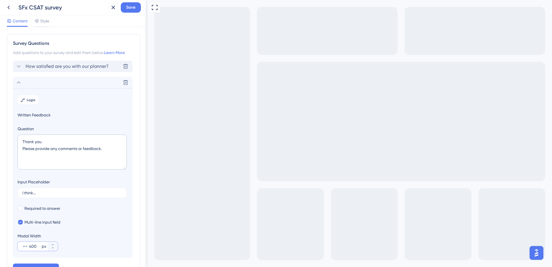
type input "400"
click at [24, 63] on div "How satisfied are you with our planner?" at bounding box center [61, 66] width 93 height 7
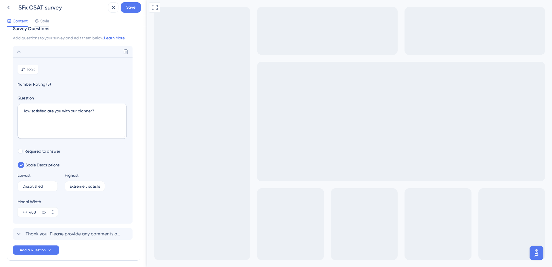
scroll to position [34, 0]
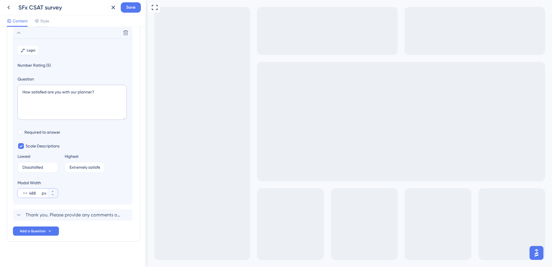
click at [35, 195] on input "488" at bounding box center [35, 193] width 12 height 7
type input "490"
click at [32, 217] on span "Thank you. Please provide any comments or feedback." at bounding box center [73, 215] width 95 height 7
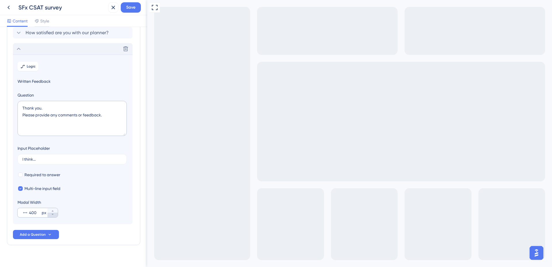
scroll to position [42, 0]
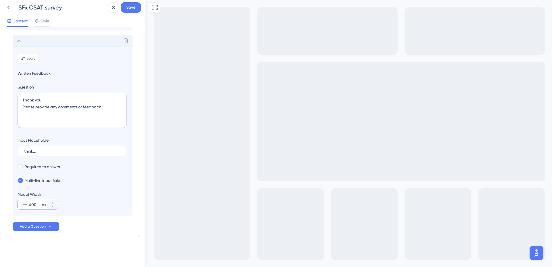
click at [34, 206] on input "400" at bounding box center [35, 204] width 12 height 7
click at [31, 207] on input "400" at bounding box center [35, 204] width 12 height 7
type input "490"
click at [108, 210] on section "Logic Written Feedback Question Thank you. Please provide any comments or feedb…" at bounding box center [73, 132] width 120 height 170
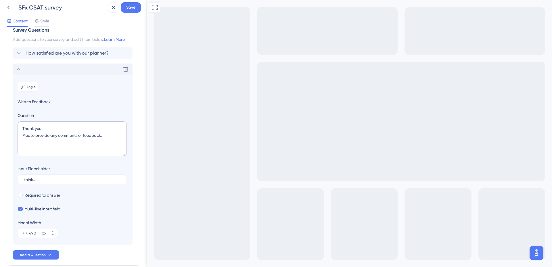
scroll to position [0, 0]
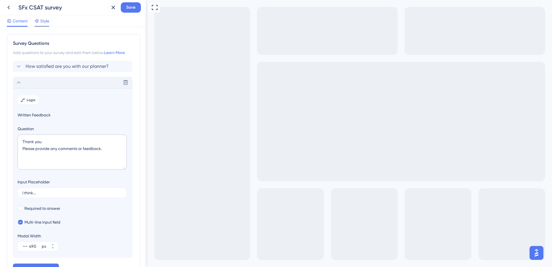
click at [45, 21] on span "Style" at bounding box center [44, 21] width 9 height 7
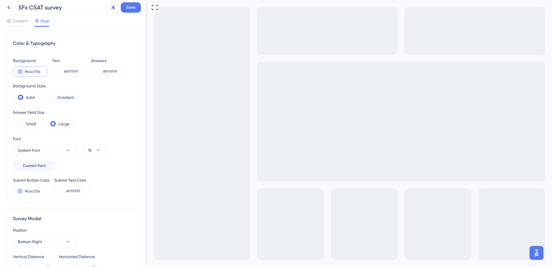
click at [33, 70] on input "#b4c5fe" at bounding box center [37, 71] width 24 height 7
drag, startPoint x: 26, startPoint y: 71, endPoint x: 66, endPoint y: 74, distance: 40.1
click at [66, 74] on div "Background #b4c5fe Text #FFFFFF Answers #FFFFFF" at bounding box center [73, 67] width 121 height 20
paste input "D0E2F8"
type input "#D0E2F8"
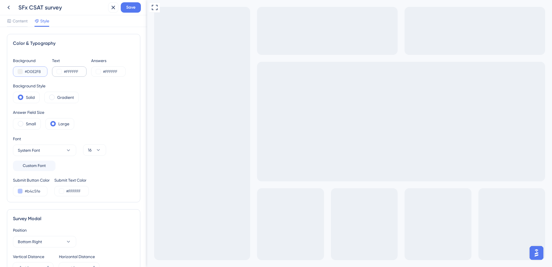
type input "#D0E2F8"
click at [78, 72] on input "#FFFFFF" at bounding box center [76, 71] width 24 height 7
click at [58, 72] on button at bounding box center [59, 71] width 5 height 5
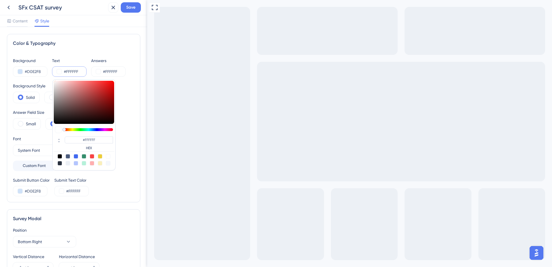
click at [58, 157] on div at bounding box center [60, 156] width 5 height 5
type input "#000000"
click at [89, 46] on div "Color & Typography" at bounding box center [73, 43] width 121 height 7
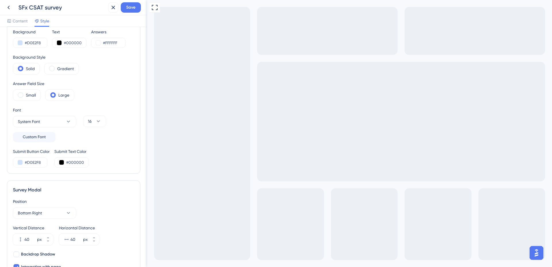
scroll to position [48, 0]
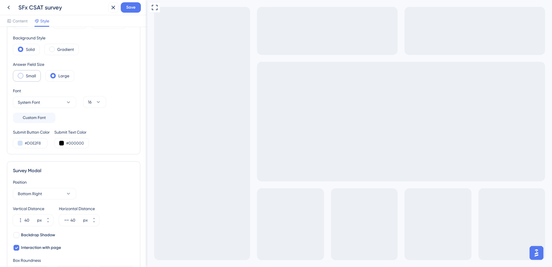
click at [27, 76] on label "Small" at bounding box center [31, 75] width 10 height 7
click at [19, 76] on span at bounding box center [20, 75] width 5 height 5
click at [25, 74] on input "radio" at bounding box center [25, 74] width 0 height 0
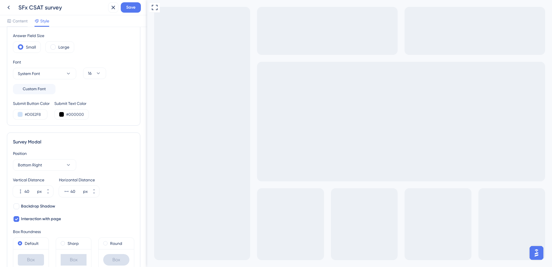
scroll to position [96, 0]
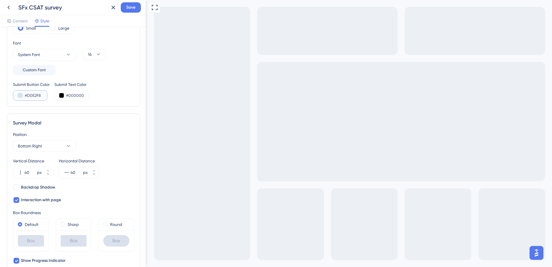
click at [28, 95] on input "#D0E2F8" at bounding box center [37, 95] width 24 height 7
click at [34, 97] on input "#D0E2F8" at bounding box center [37, 95] width 24 height 7
click at [40, 95] on input "#D0E2F8" at bounding box center [37, 95] width 24 height 7
paste input "1A6CFF"
type input "#1A6CFF"
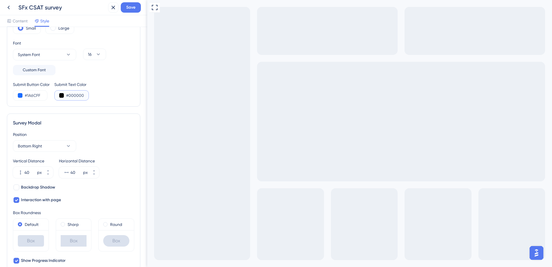
click at [64, 95] on button at bounding box center [61, 95] width 5 height 5
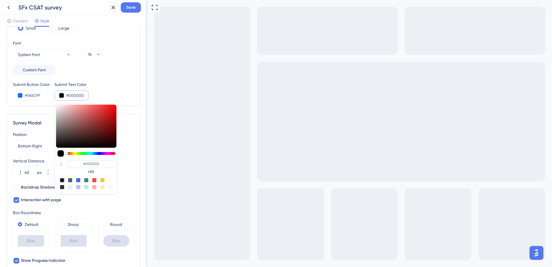
click at [111, 180] on div at bounding box center [110, 180] width 5 height 5
type input "#ffffff"
type input "#FFFFFF"
click at [128, 124] on div "Survey Modal" at bounding box center [73, 123] width 121 height 7
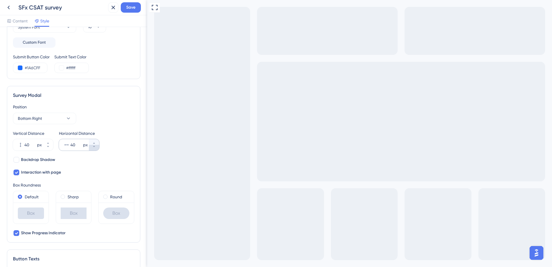
scroll to position [144, 0]
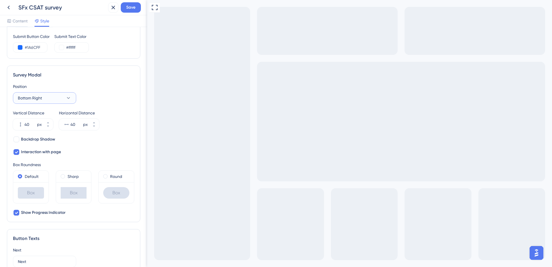
click at [68, 97] on icon at bounding box center [69, 98] width 6 height 6
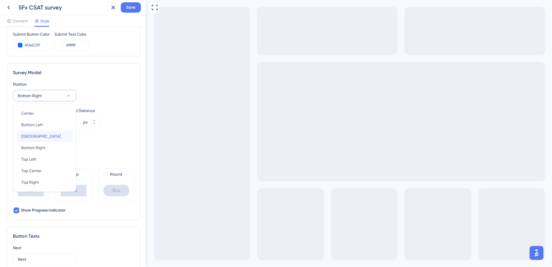
click at [44, 134] on span "[GEOGRAPHIC_DATA]" at bounding box center [40, 136] width 39 height 7
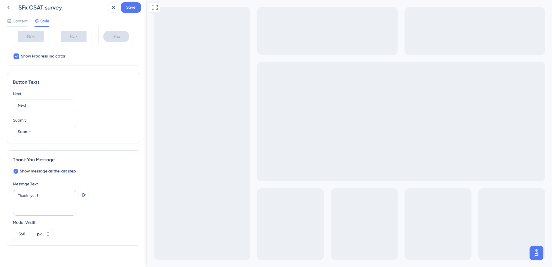
scroll to position [309, 0]
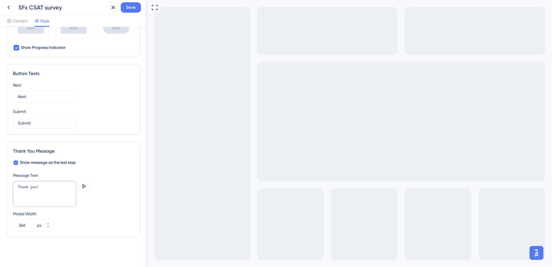
click at [42, 192] on textarea "Thank you!" at bounding box center [44, 194] width 63 height 26
type textarea "Thank you for your feedback."
click at [84, 190] on icon at bounding box center [83, 186] width 7 height 7
click at [84, 188] on icon at bounding box center [83, 186] width 7 height 7
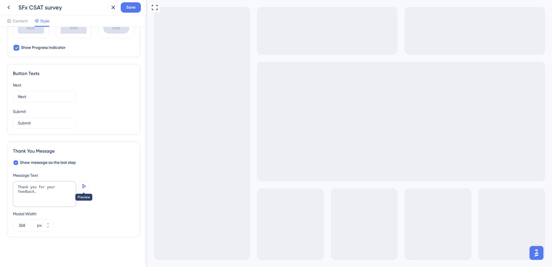
click at [85, 184] on icon at bounding box center [83, 186] width 7 height 7
click at [125, 7] on button "Save" at bounding box center [131, 7] width 20 height 10
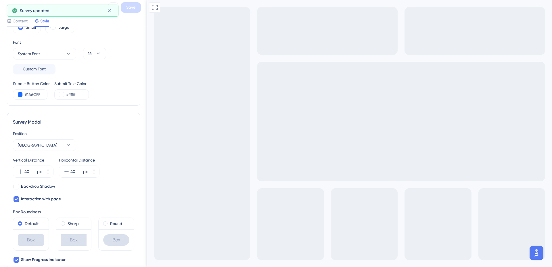
click at [79, 69] on div "Color & Typography Background #D0E2F8 Text #000000 Answers #FFFFFF Background S…" at bounding box center [73, 193] width 133 height 512
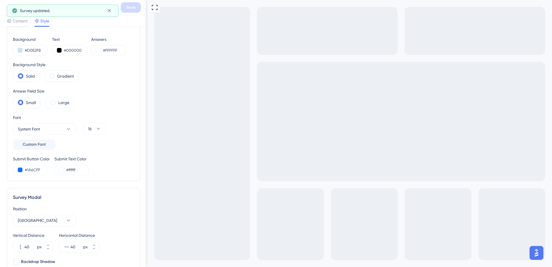
scroll to position [0, 0]
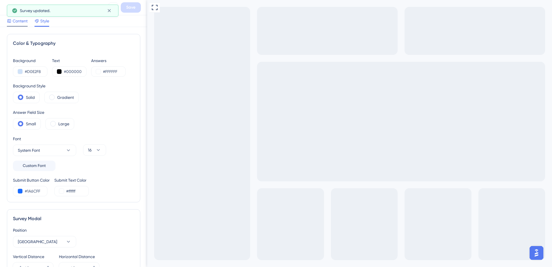
click at [20, 20] on span "Content" at bounding box center [20, 21] width 15 height 7
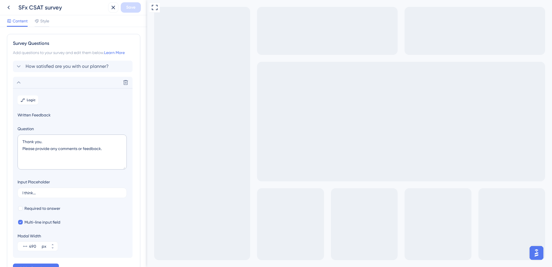
click at [18, 46] on div "Survey Questions" at bounding box center [73, 43] width 121 height 7
click at [17, 83] on icon at bounding box center [18, 82] width 7 height 7
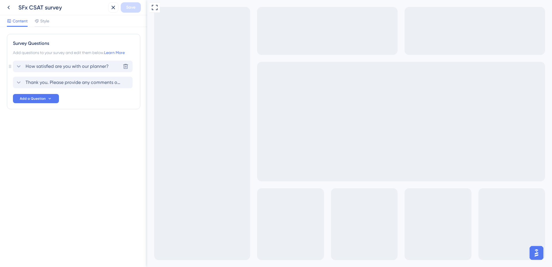
click at [56, 66] on span "How satisfied are you with our planner?" at bounding box center [67, 66] width 83 height 7
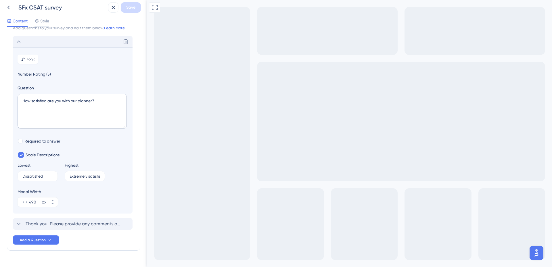
scroll to position [34, 0]
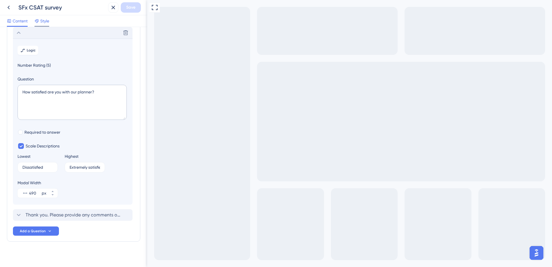
click at [42, 22] on span "Style" at bounding box center [44, 21] width 9 height 7
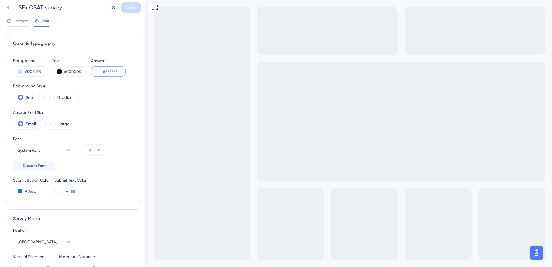
click at [113, 72] on input "#FFFFFF" at bounding box center [115, 71] width 24 height 7
click at [97, 72] on button at bounding box center [98, 71] width 5 height 5
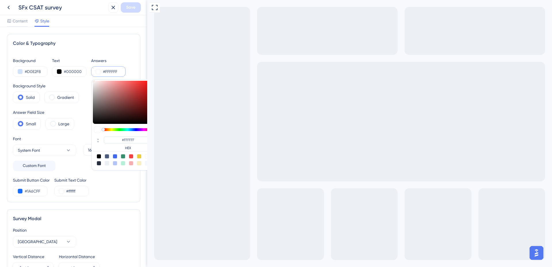
click at [98, 157] on div at bounding box center [99, 156] width 5 height 5
type input "#000000"
click at [115, 25] on div "Content Style" at bounding box center [73, 21] width 147 height 12
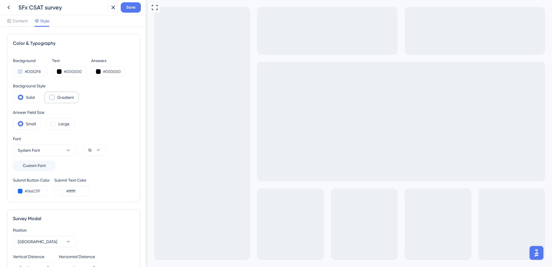
click at [57, 97] on label "Gradient" at bounding box center [65, 97] width 17 height 7
click at [31, 97] on label "Solid" at bounding box center [30, 97] width 9 height 7
click at [131, 9] on span "Save" at bounding box center [130, 7] width 9 height 7
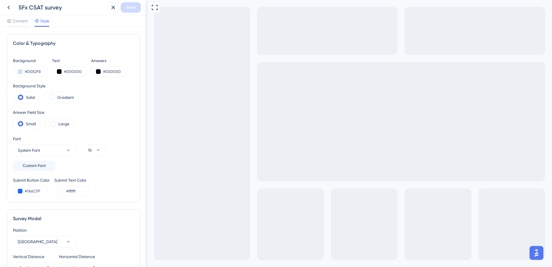
type textarea "t"
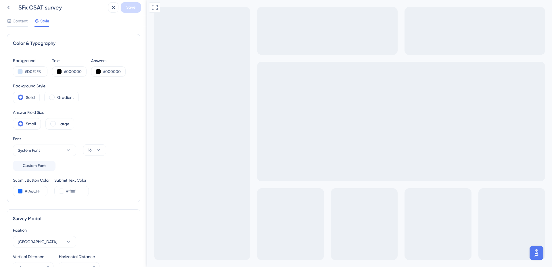
click at [152, 267] on icon "Go to Question 1" at bounding box center [149, 269] width 5 height 5
click at [7, 8] on icon at bounding box center [8, 7] width 7 height 7
